Goal: Navigation & Orientation: Find specific page/section

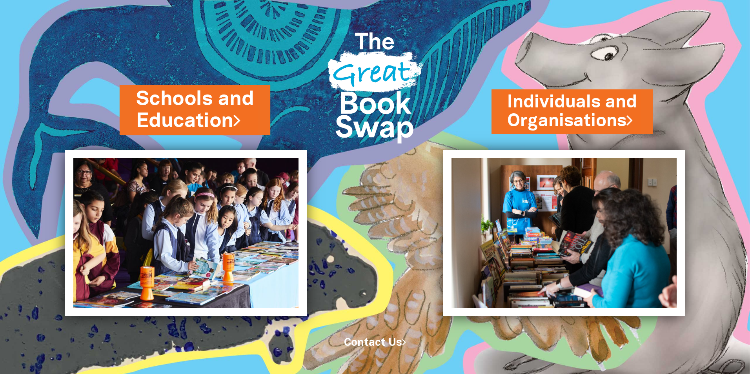
click at [231, 107] on link "Schools and Education" at bounding box center [195, 109] width 118 height 49
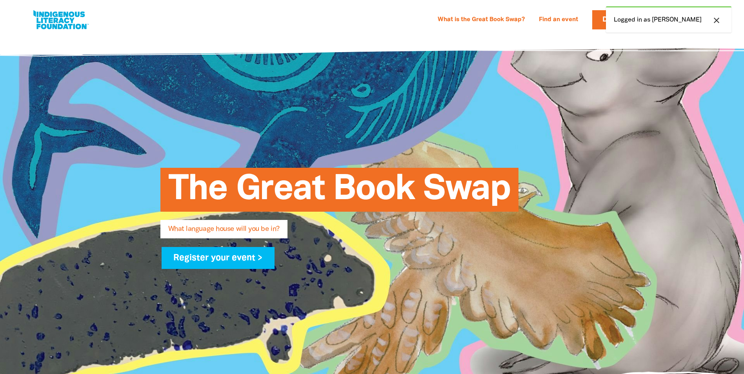
select select "primary-school"
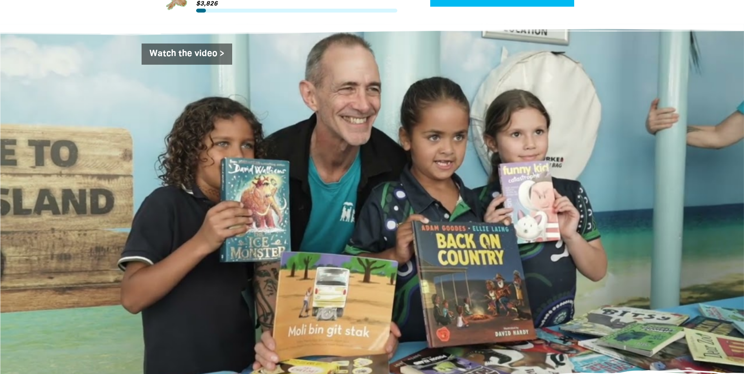
scroll to position [1294, 0]
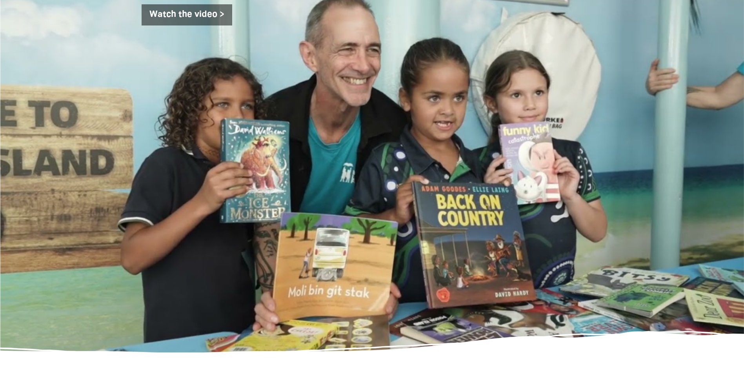
drag, startPoint x: 337, startPoint y: 143, endPoint x: 436, endPoint y: 101, distance: 107.7
drag, startPoint x: 436, startPoint y: 101, endPoint x: 373, endPoint y: 172, distance: 95.0
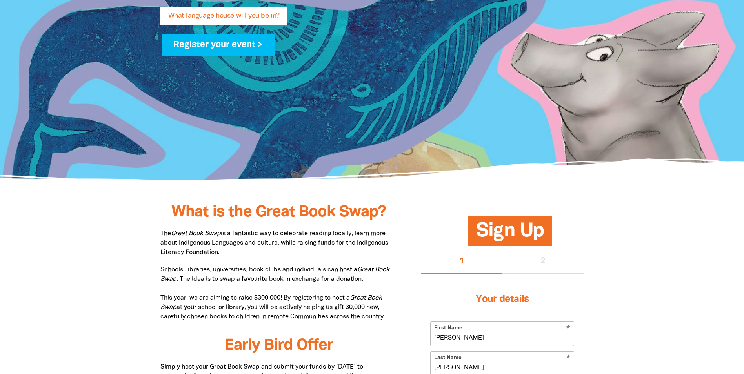
scroll to position [0, 0]
